Goal: Task Accomplishment & Management: Manage account settings

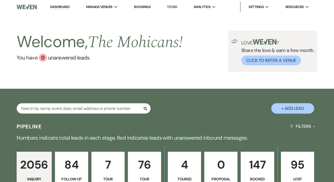
click at [60, 6] on link "Dashboard" at bounding box center [59, 7] width 19 height 5
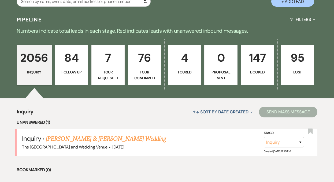
scroll to position [130, 0]
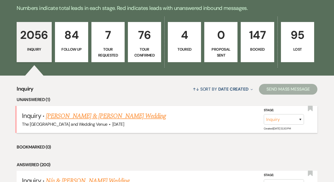
click at [91, 114] on link "[PERSON_NAME] & [PERSON_NAME] Wedding" at bounding box center [106, 116] width 120 height 10
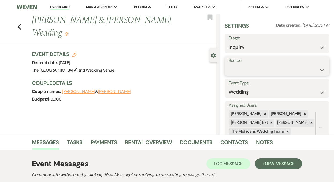
click at [252, 68] on select "Weven Venue Website Instagram Facebook Pinterest Google The Knot Wedding Wire H…" at bounding box center [276, 70] width 96 height 10
select select "5"
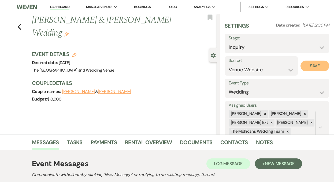
click at [307, 67] on button "Save" at bounding box center [314, 66] width 29 height 11
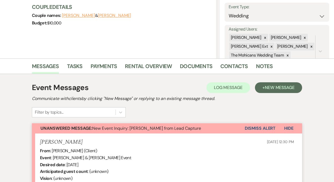
scroll to position [94, 0]
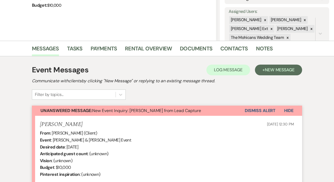
click at [254, 110] on button "Dismiss Alert" at bounding box center [259, 110] width 31 height 10
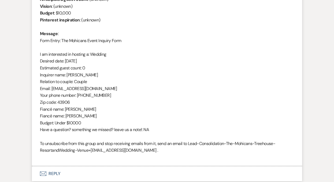
scroll to position [0, 0]
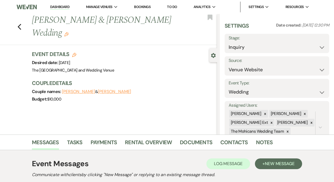
click at [63, 5] on link "Dashboard" at bounding box center [59, 7] width 19 height 5
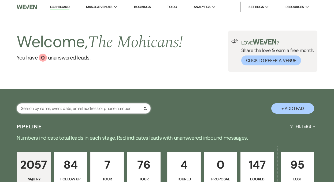
click at [96, 108] on input "text" at bounding box center [84, 108] width 134 height 10
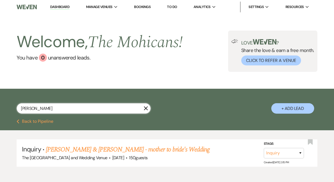
scroll to position [1, 0]
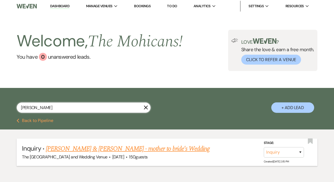
type input "[PERSON_NAME]"
click at [278, 151] on select "Inquiry Follow Up Tour Requested Tour Confirmed Toured Proposal Sent Booked Lost" at bounding box center [283, 152] width 40 height 10
select select "4"
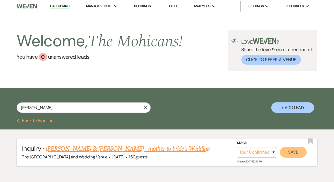
click at [292, 152] on button "Save" at bounding box center [293, 152] width 27 height 11
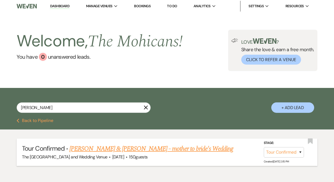
click at [55, 7] on link "Dashboard" at bounding box center [59, 6] width 19 height 5
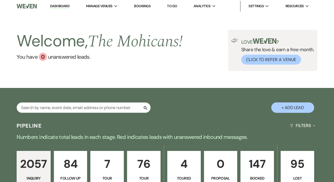
click at [56, 4] on link "Dashboard" at bounding box center [59, 6] width 19 height 5
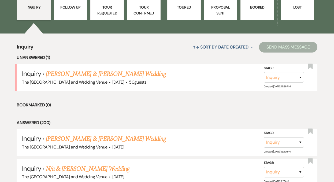
scroll to position [225, 0]
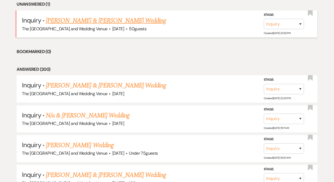
click at [99, 22] on link "[PERSON_NAME] & [PERSON_NAME] Wedding" at bounding box center [106, 21] width 120 height 10
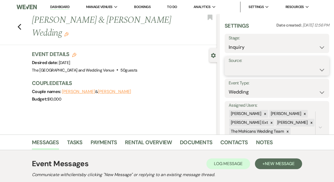
click at [248, 70] on select "Weven Venue Website Instagram Facebook Pinterest Google The Knot Wedding Wire H…" at bounding box center [276, 70] width 96 height 10
select select "5"
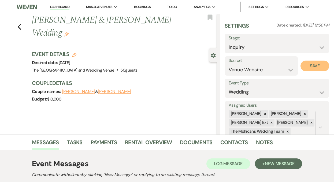
click at [308, 65] on button "Save" at bounding box center [314, 66] width 29 height 11
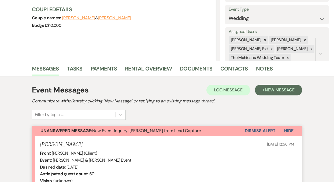
scroll to position [79, 0]
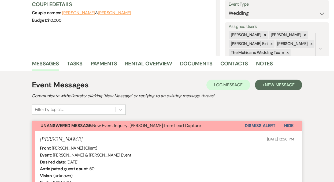
click at [262, 126] on button "Dismiss Alert" at bounding box center [259, 125] width 31 height 10
